Goal: Task Accomplishment & Management: Use online tool/utility

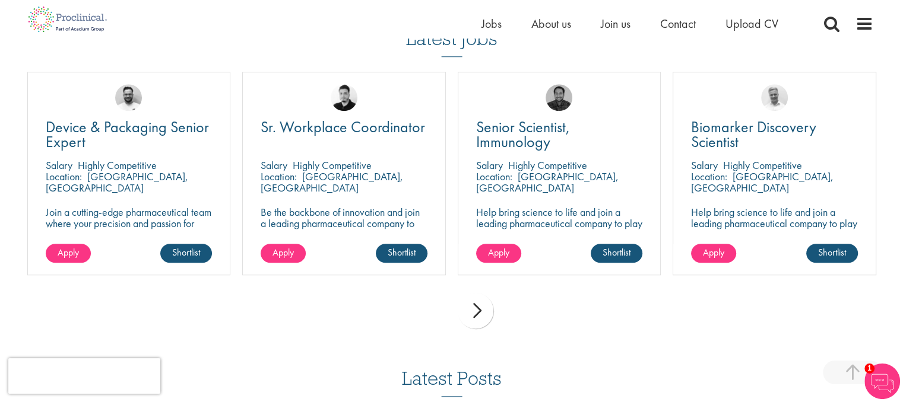
scroll to position [1005, 0]
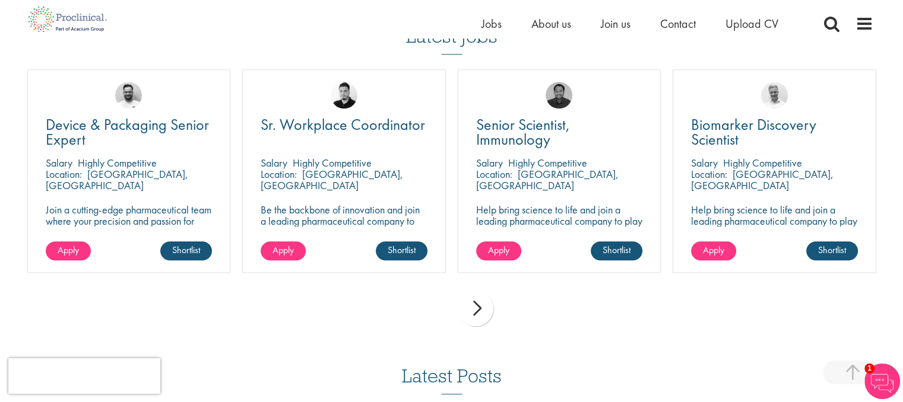
click at [476, 297] on div "next" at bounding box center [476, 309] width 36 height 36
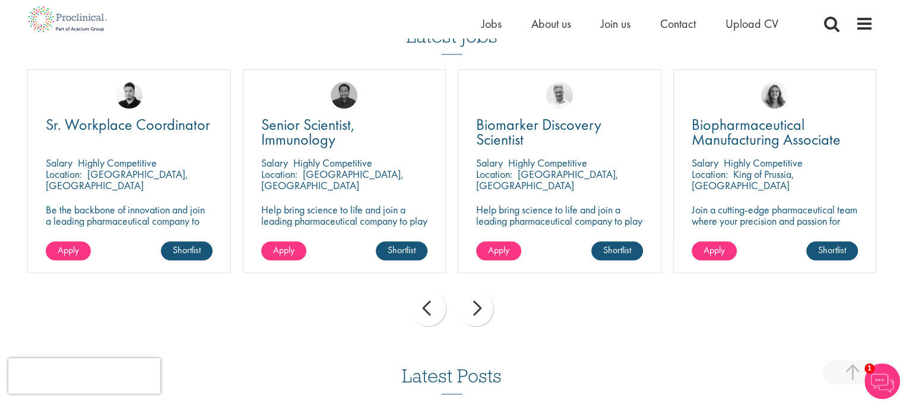
click at [494, 31] on li "Jobs" at bounding box center [491, 24] width 20 height 18
click at [492, 25] on span "Jobs" at bounding box center [491, 23] width 20 height 15
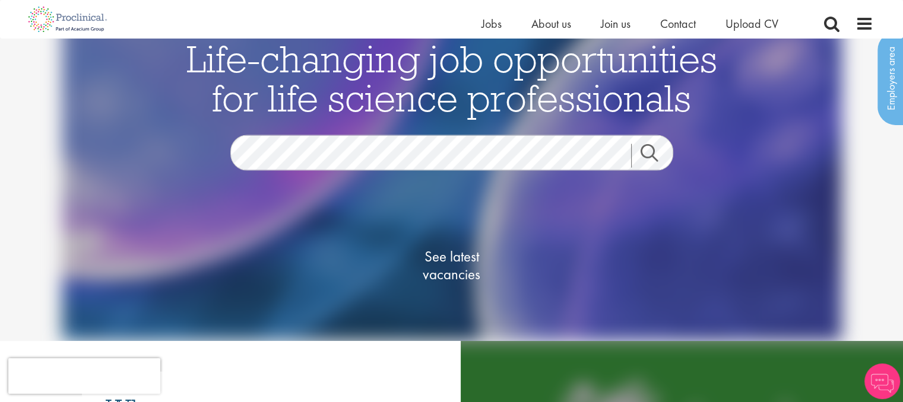
scroll to position [19, 0]
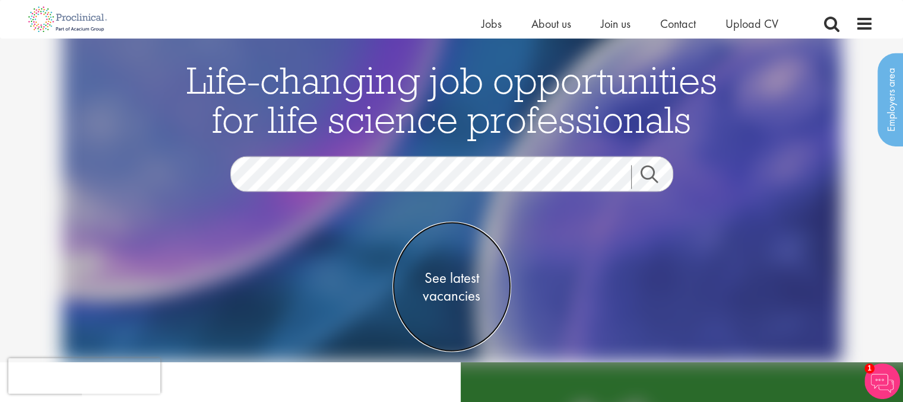
click at [446, 274] on span "See latest vacancies" at bounding box center [451, 287] width 119 height 36
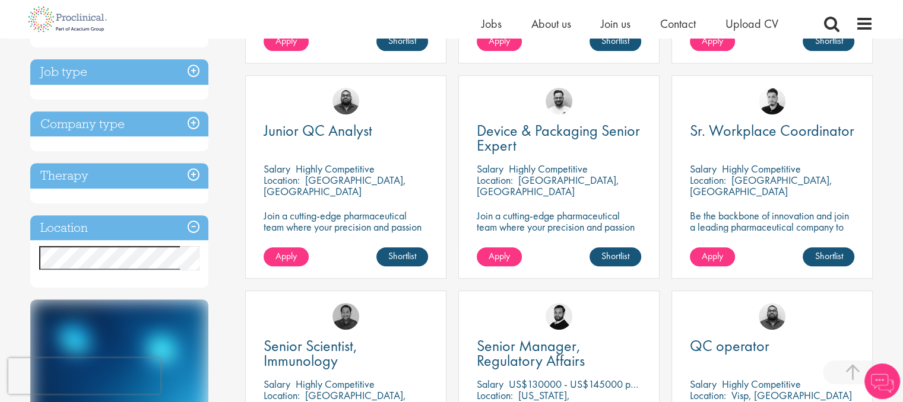
scroll to position [419, 0]
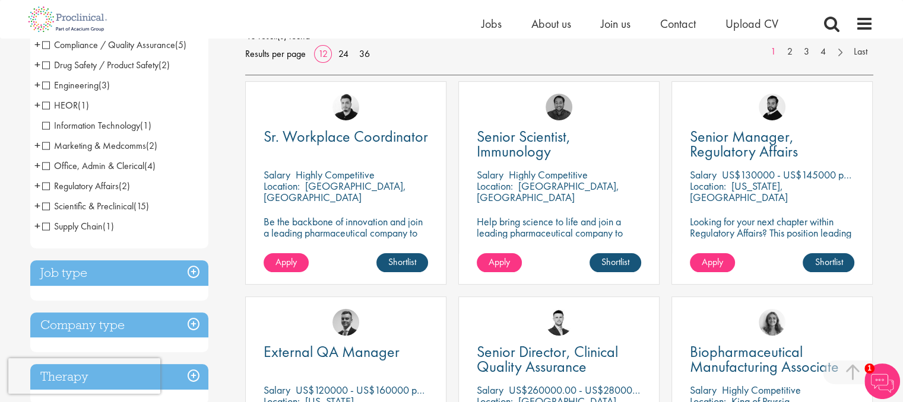
scroll to position [189, 0]
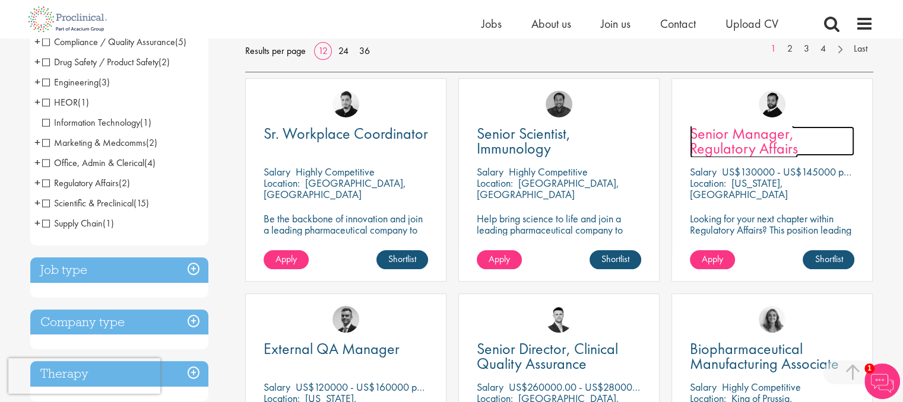
click at [736, 146] on span "Senior Manager, Regulatory Affairs" at bounding box center [744, 140] width 108 height 35
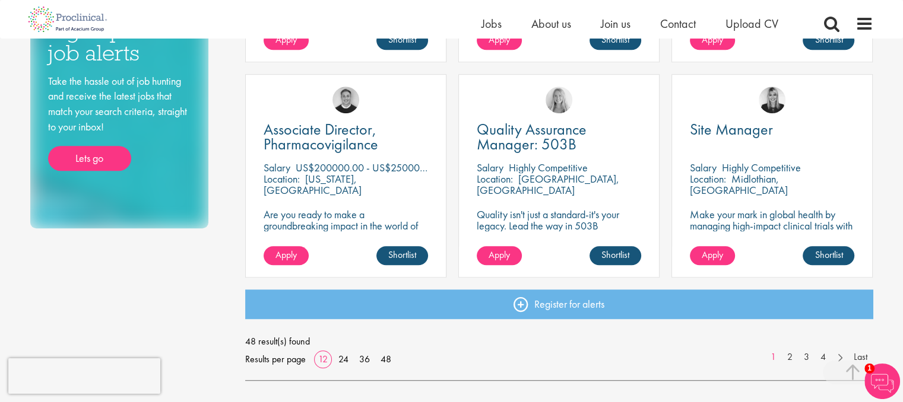
scroll to position [855, 0]
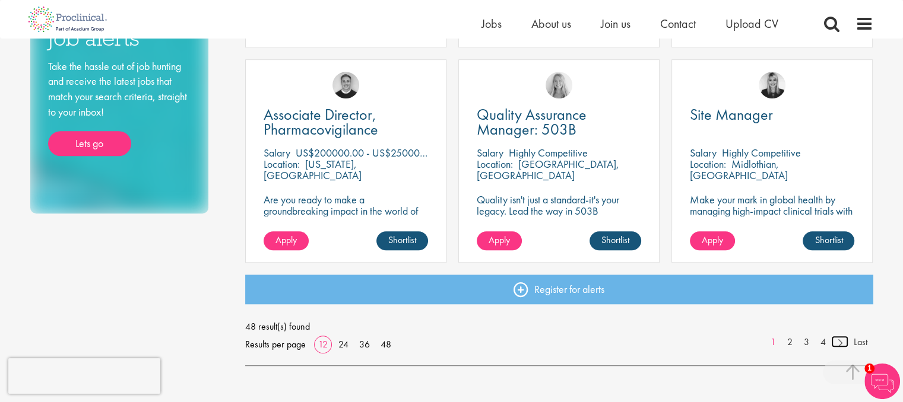
click at [837, 342] on link at bounding box center [839, 342] width 17 height 12
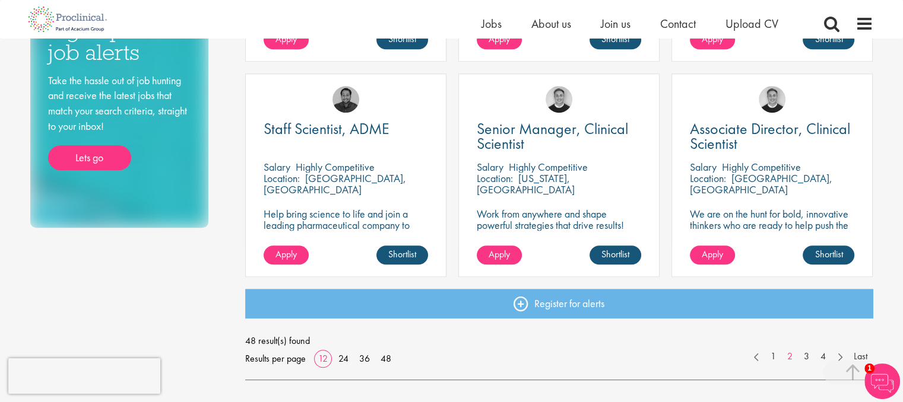
scroll to position [852, 0]
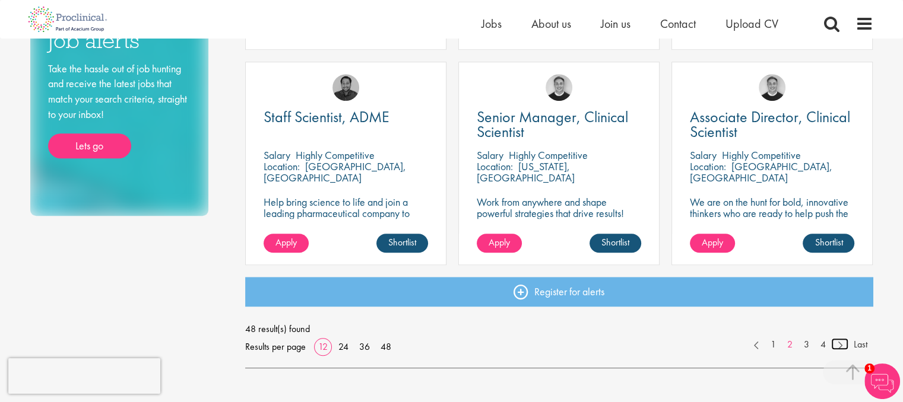
click at [839, 349] on link at bounding box center [839, 344] width 17 height 12
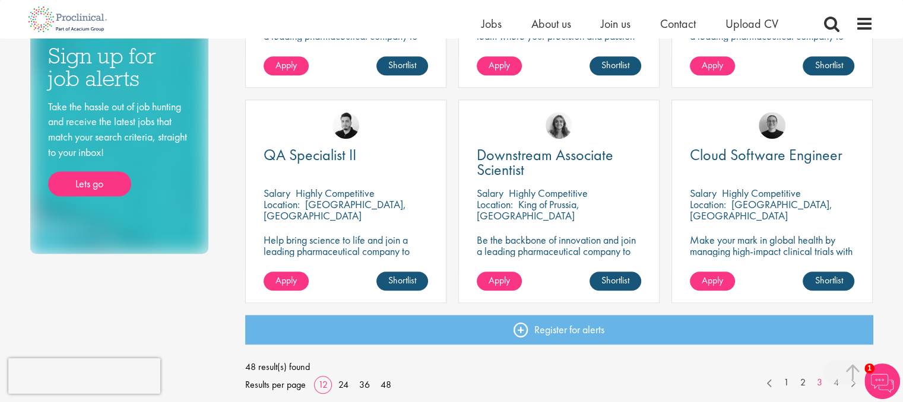
scroll to position [838, 0]
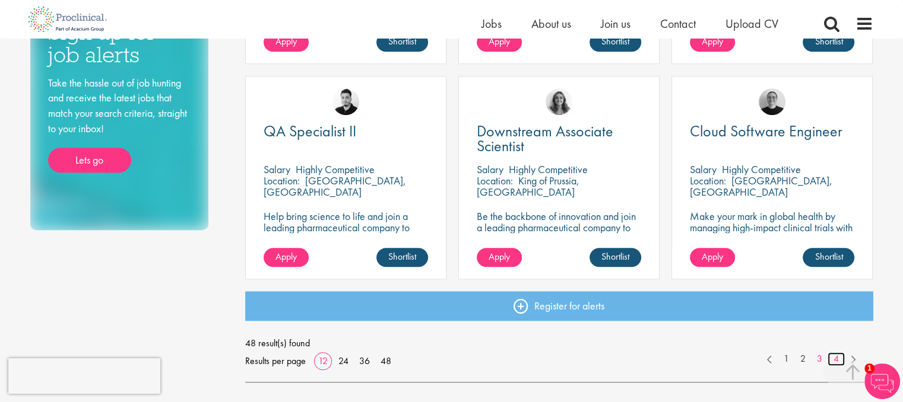
click at [833, 357] on link "4" at bounding box center [835, 360] width 17 height 14
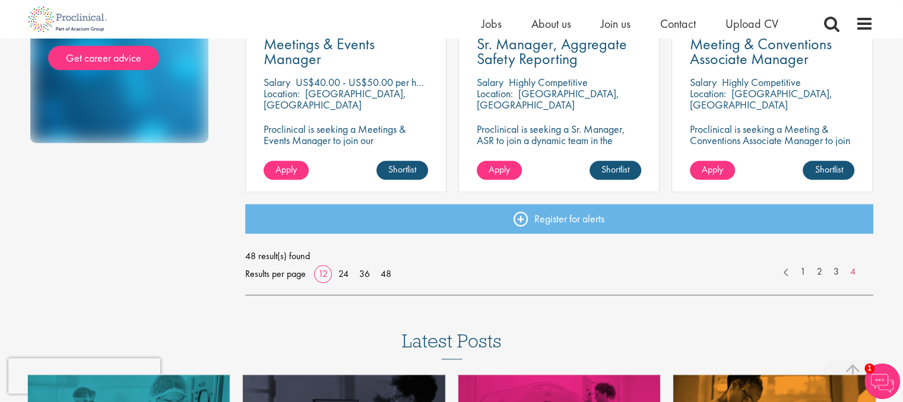
scroll to position [936, 0]
